Goal: Task Accomplishment & Management: Manage account settings

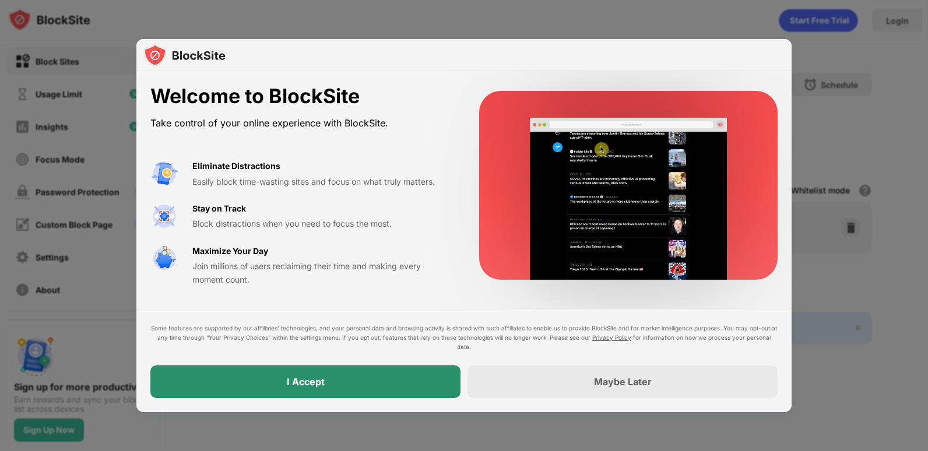
click at [375, 378] on div "I Accept" at bounding box center [305, 381] width 310 height 33
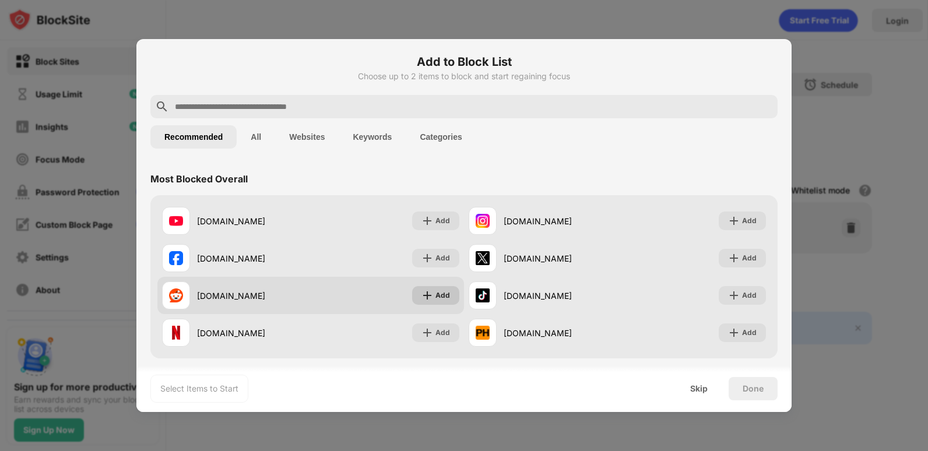
click at [442, 294] on div "Add" at bounding box center [442, 296] width 15 height 12
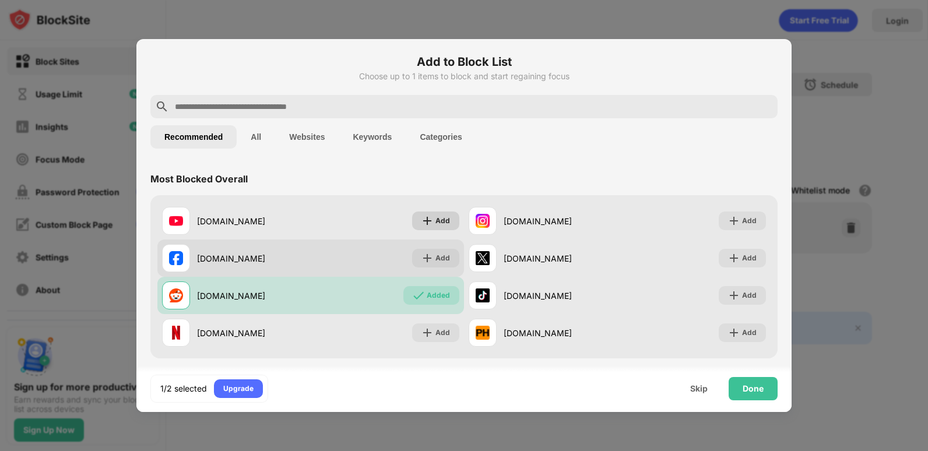
drag, startPoint x: 425, startPoint y: 221, endPoint x: 388, endPoint y: 276, distance: 66.3
click at [425, 221] on img at bounding box center [427, 221] width 12 height 12
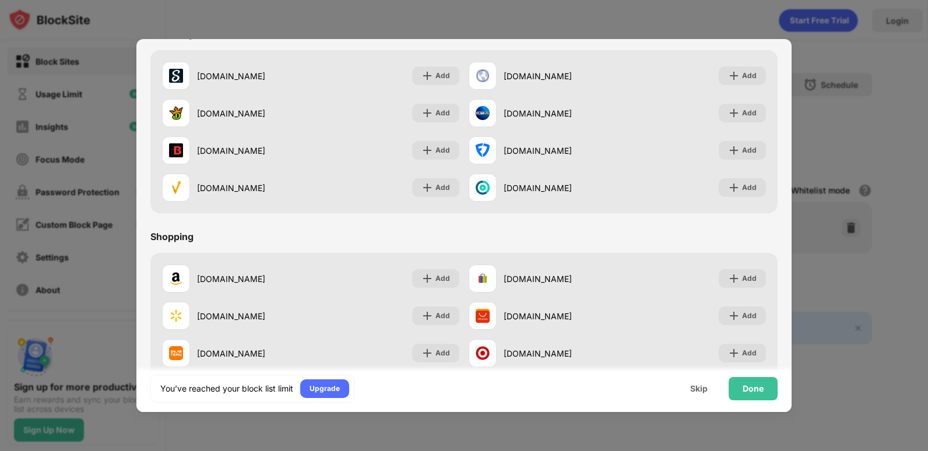
scroll to position [1221, 0]
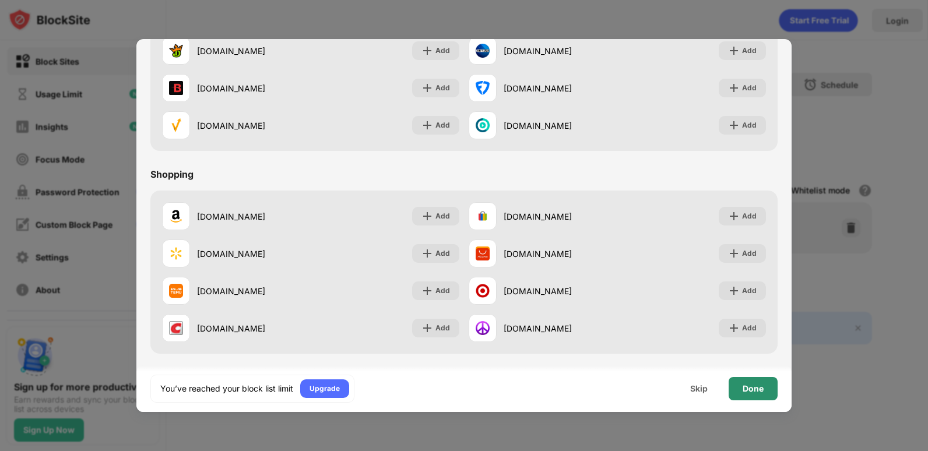
click at [752, 391] on div "Done" at bounding box center [752, 388] width 21 height 9
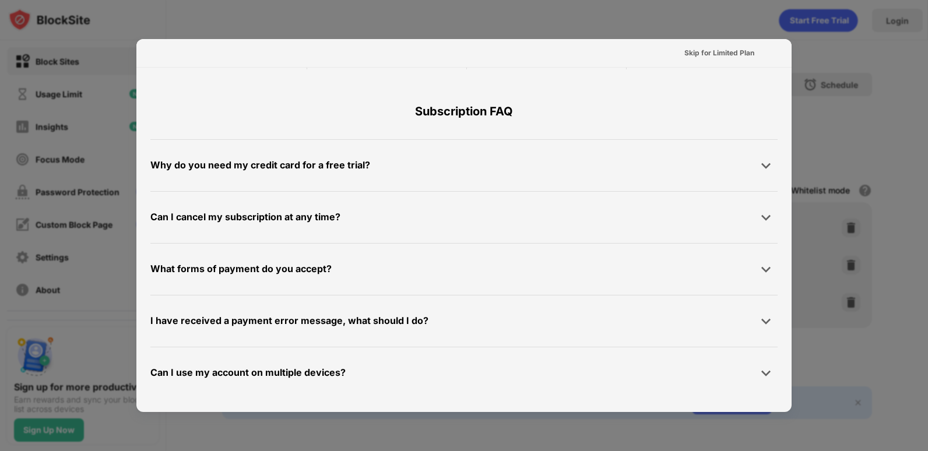
scroll to position [569, 0]
click at [724, 51] on div "Skip for Limited Plan" at bounding box center [719, 53] width 70 height 12
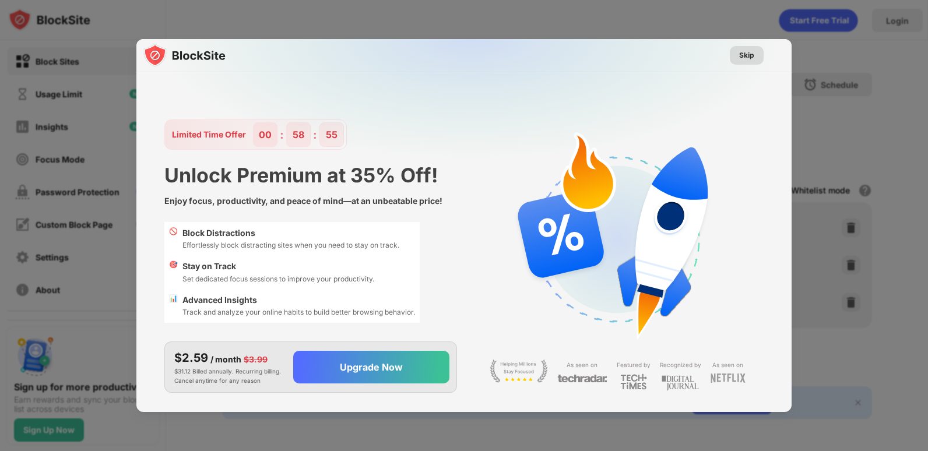
click at [757, 54] on div "Skip" at bounding box center [747, 55] width 34 height 19
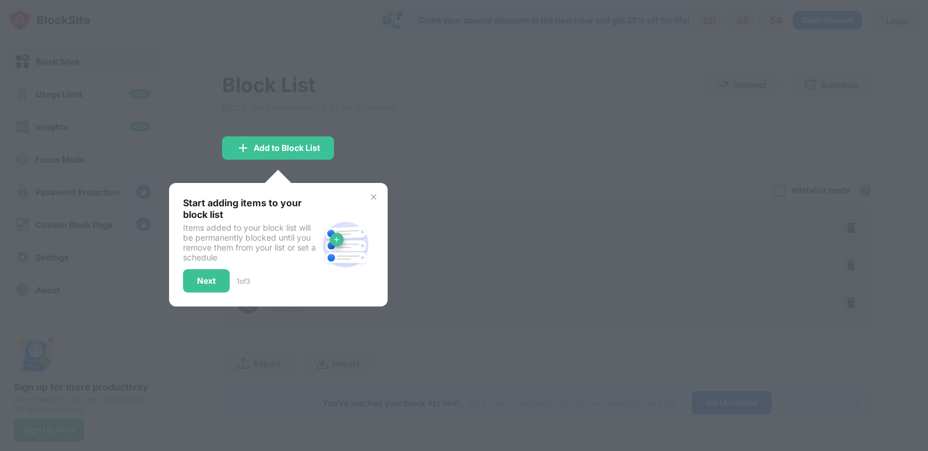
click at [371, 202] on div "Start adding items to your block list Items added to your block list will be pe…" at bounding box center [278, 245] width 191 height 96
click at [374, 192] on img at bounding box center [373, 196] width 9 height 9
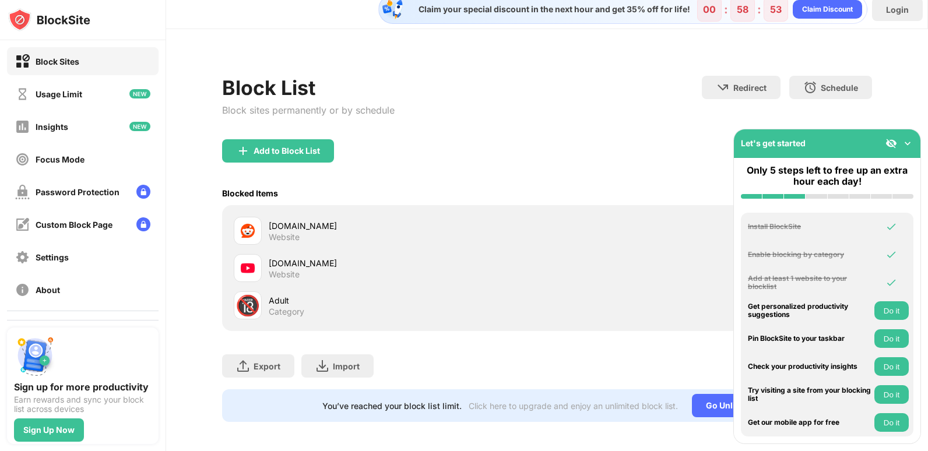
scroll to position [23, 0]
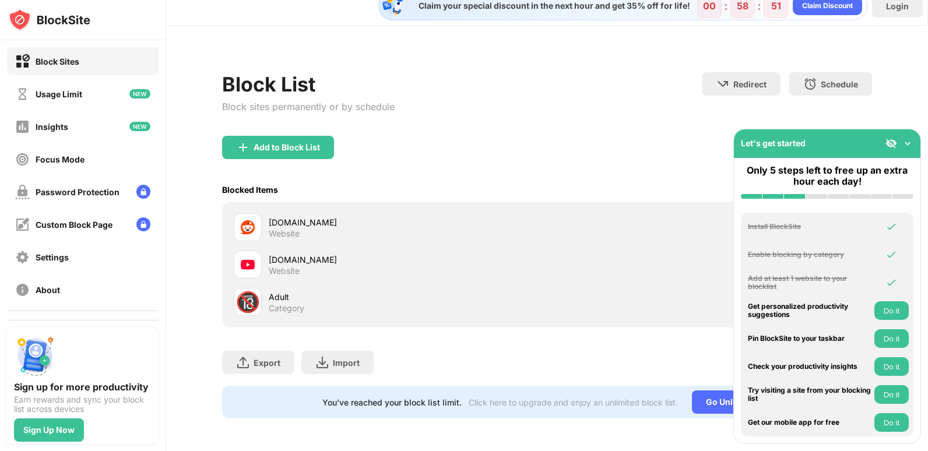
click at [906, 139] on img at bounding box center [907, 144] width 12 height 12
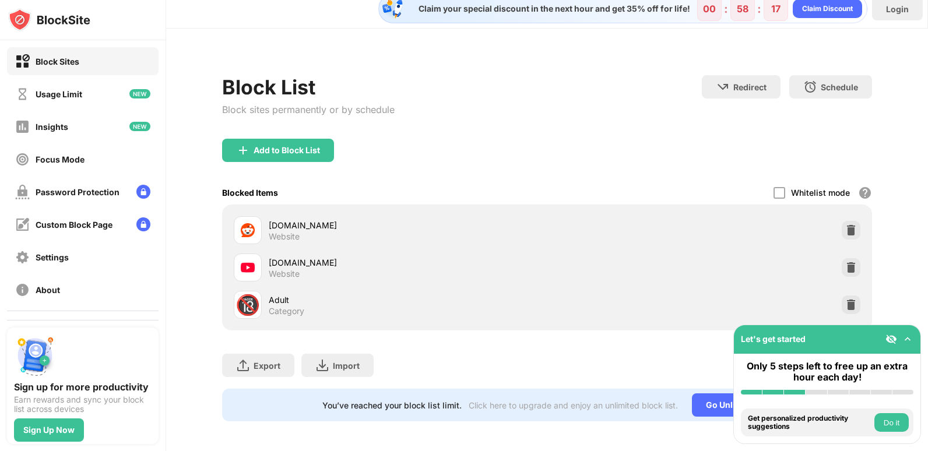
scroll to position [0, 0]
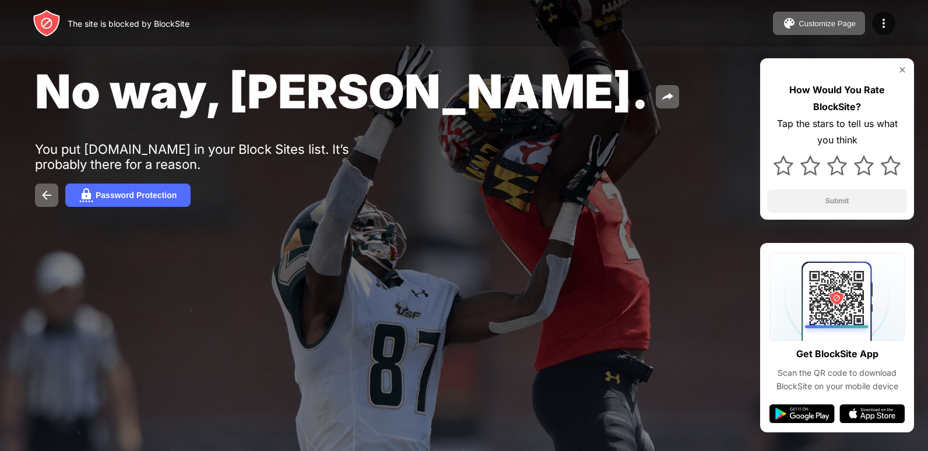
click at [900, 70] on img at bounding box center [901, 69] width 9 height 9
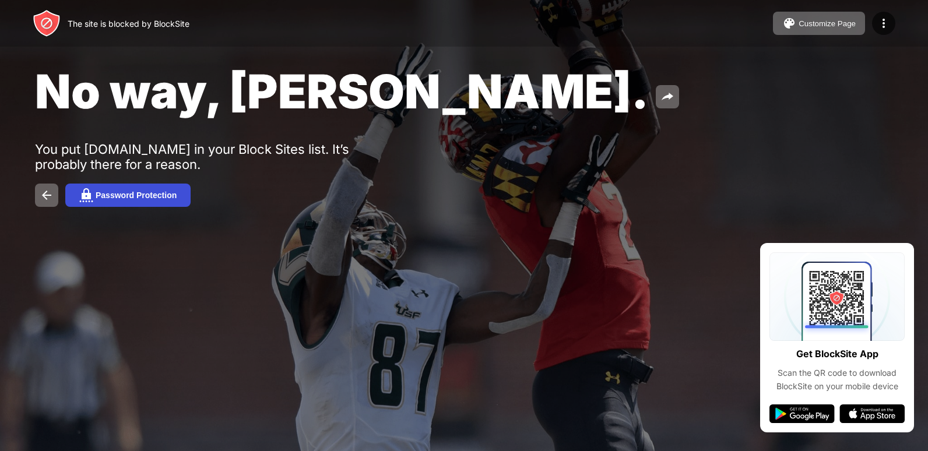
click at [136, 200] on button "Password Protection" at bounding box center [127, 195] width 125 height 23
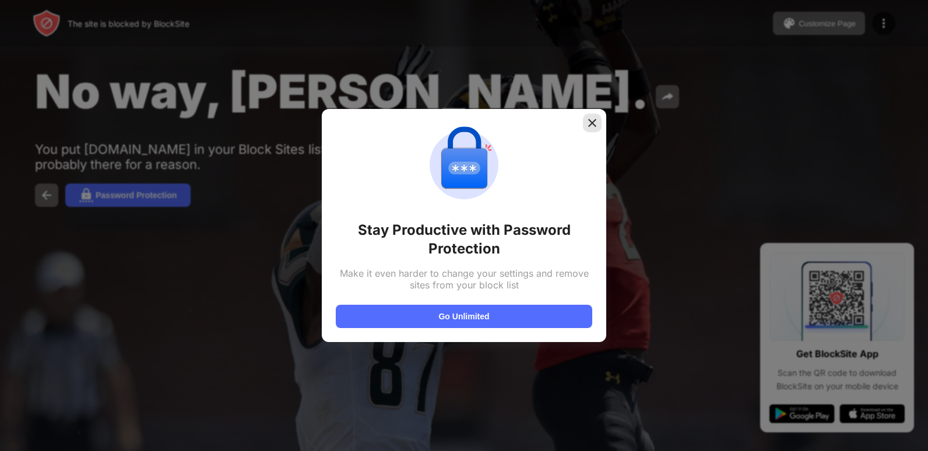
click at [594, 118] on img at bounding box center [592, 123] width 12 height 12
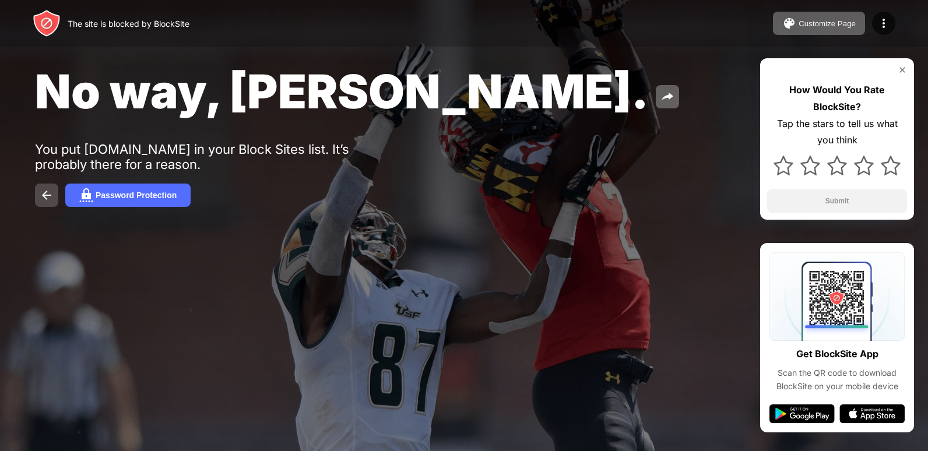
click at [46, 193] on img at bounding box center [47, 195] width 14 height 14
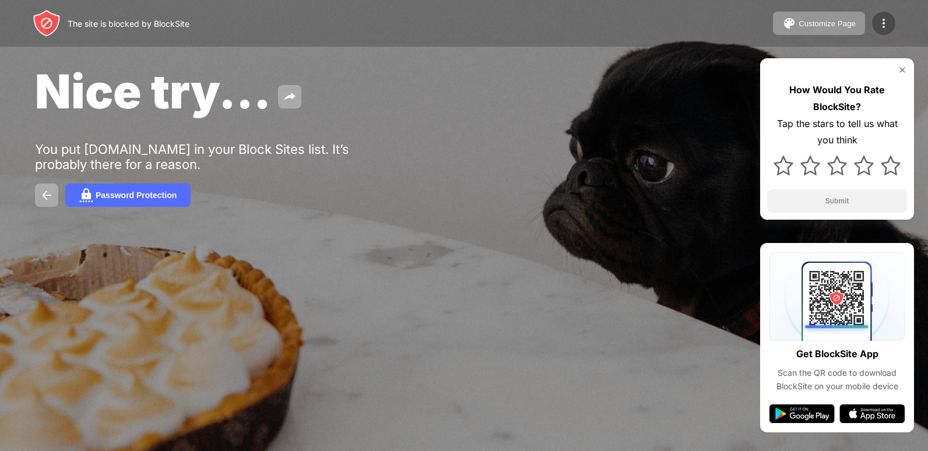
click at [887, 25] on img at bounding box center [883, 23] width 14 height 14
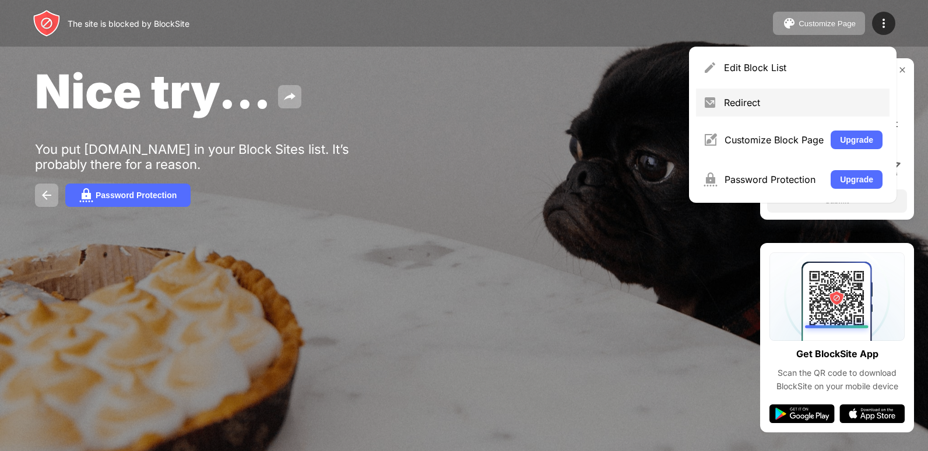
click at [726, 108] on div "Redirect" at bounding box center [803, 103] width 158 height 12
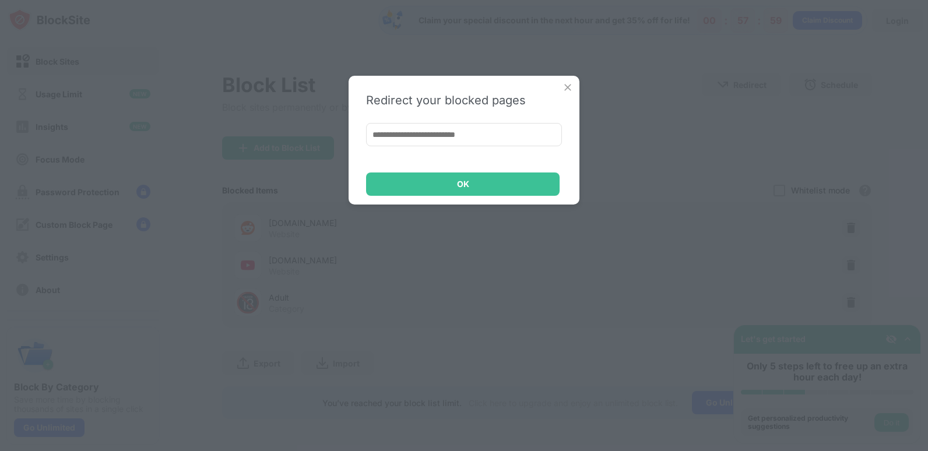
click at [570, 86] on img at bounding box center [568, 88] width 12 height 12
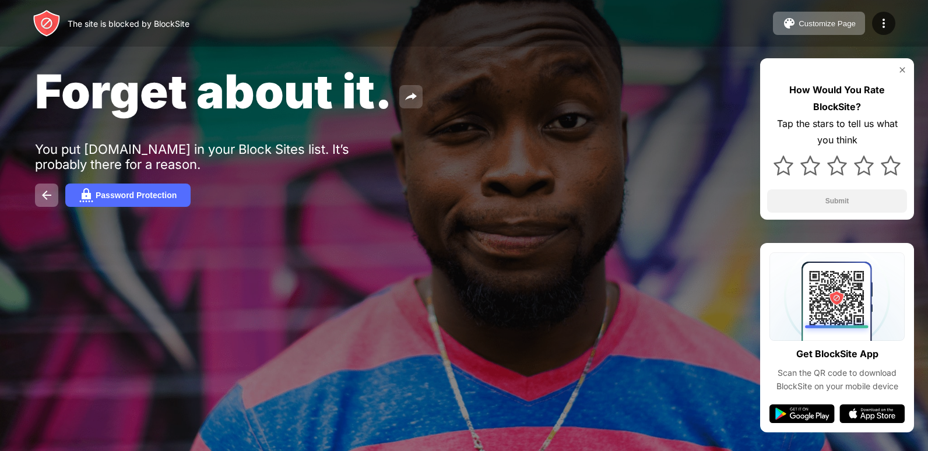
click at [408, 99] on img at bounding box center [411, 97] width 14 height 14
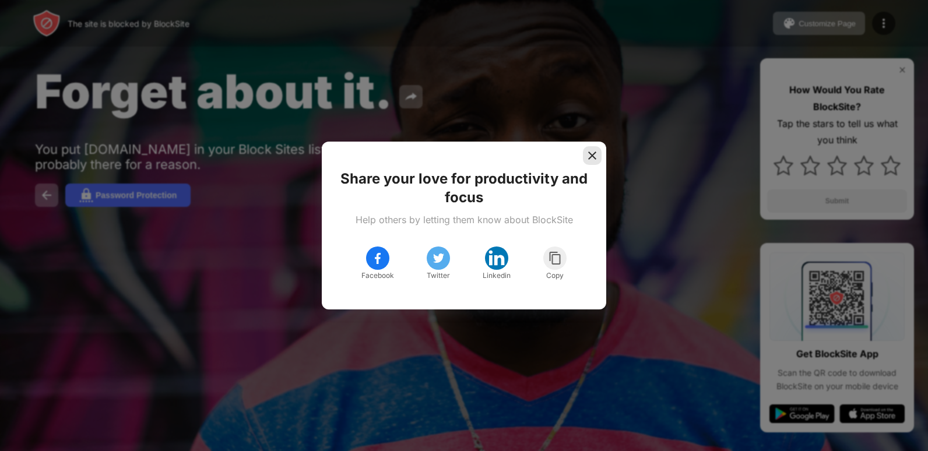
click at [596, 154] on img at bounding box center [592, 156] width 12 height 12
